Goal: Task Accomplishment & Management: Manage account settings

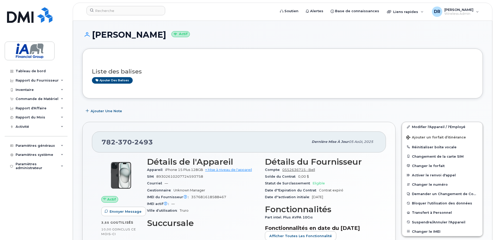
scroll to position [78, 0]
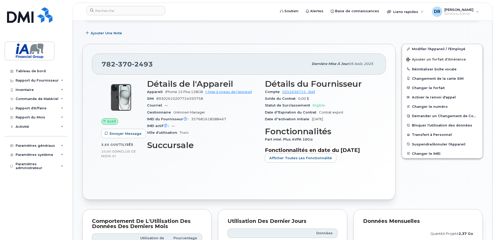
click at [219, 158] on div "Détails de l'Appareil Appareil iPhone 15 Plus 128GB + Mise à niveau de l'appare…" at bounding box center [203, 123] width 118 height 94
click at [28, 80] on div "Rapport du Fournisseur" at bounding box center [37, 80] width 43 height 4
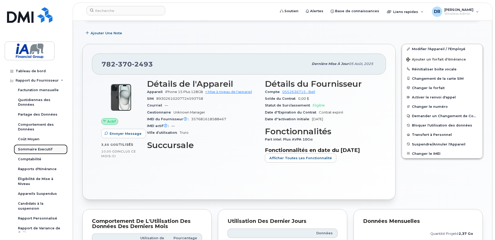
click at [34, 149] on div "Sommaire Executif" at bounding box center [35, 149] width 35 height 5
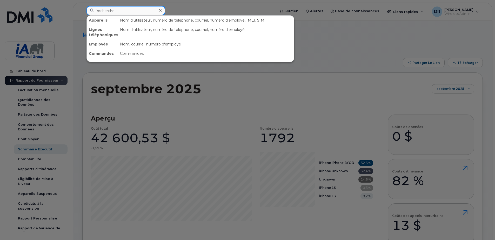
click at [110, 11] on input at bounding box center [126, 10] width 79 height 9
paste input "4169963198"
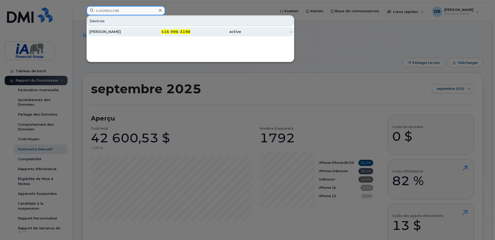
type input "4169963198"
drag, startPoint x: 124, startPoint y: 33, endPoint x: 128, endPoint y: 28, distance: 5.8
click at [124, 33] on div "[PERSON_NAME]" at bounding box center [114, 31] width 51 height 5
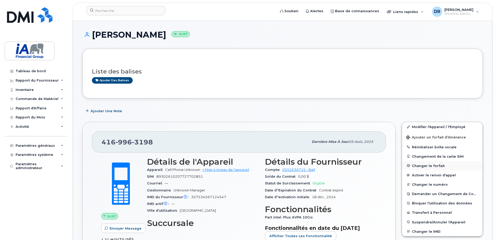
click at [421, 165] on span "Changer le forfait" at bounding box center [428, 166] width 33 height 4
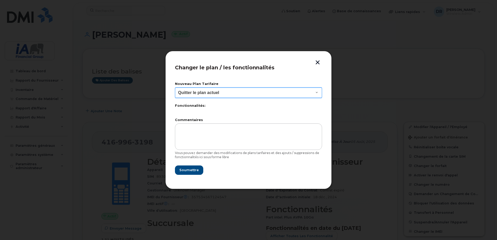
click at [260, 92] on select "Quitter le plan actuel" at bounding box center [248, 93] width 147 height 10
click at [275, 91] on select "Quitter le plan actuel" at bounding box center [248, 93] width 147 height 10
click at [317, 61] on button "button" at bounding box center [318, 62] width 8 height 5
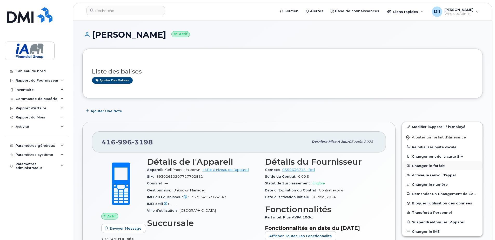
click at [419, 167] on span "Changer le forfait" at bounding box center [428, 166] width 33 height 4
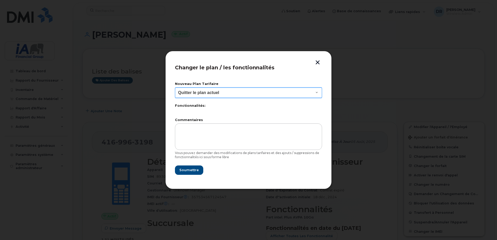
click at [270, 90] on select "Quitter le plan actuel" at bounding box center [248, 93] width 147 height 10
click at [318, 62] on button "button" at bounding box center [318, 62] width 8 height 5
